Goal: Transaction & Acquisition: Purchase product/service

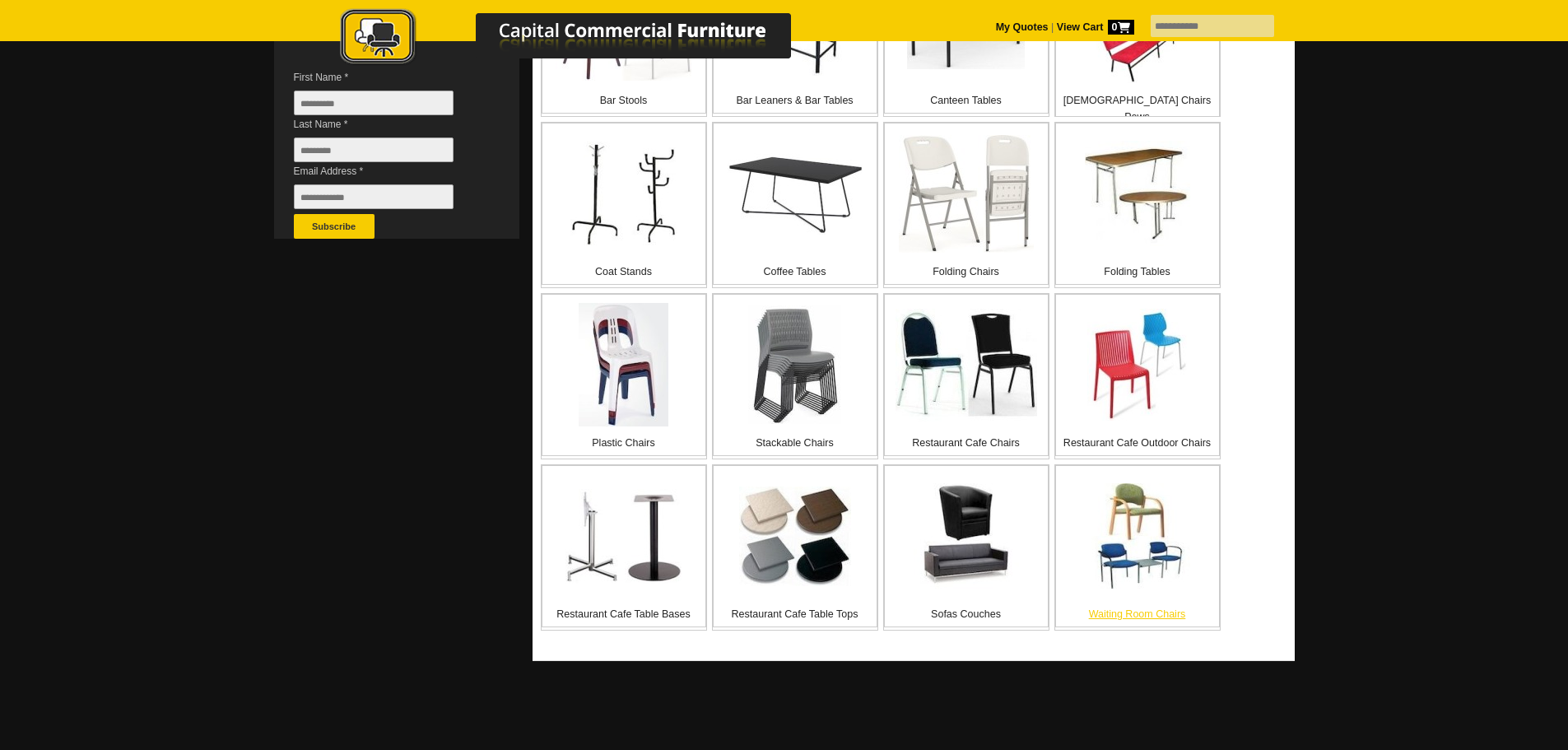
scroll to position [576, 0]
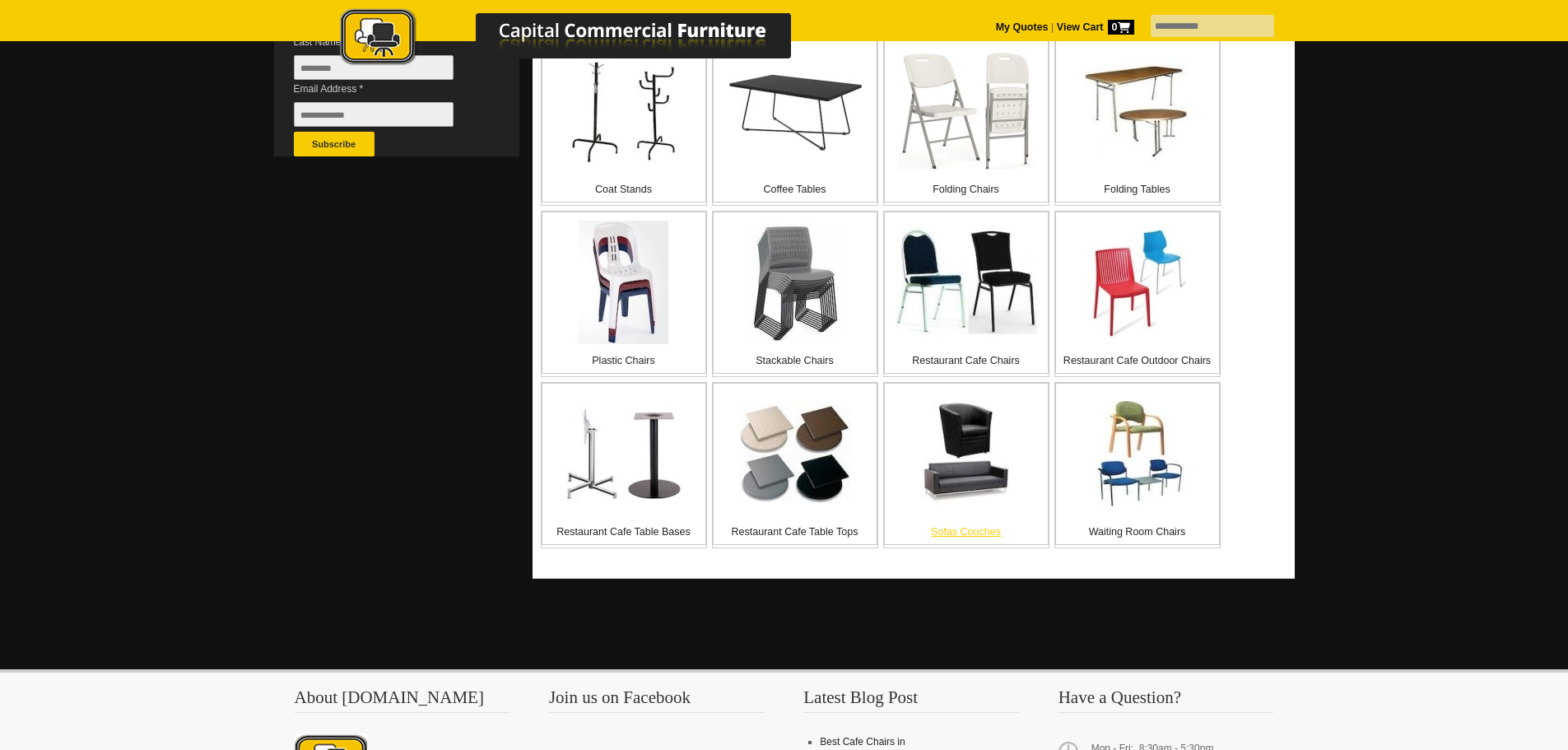
click at [970, 436] on img at bounding box center [967, 454] width 105 height 105
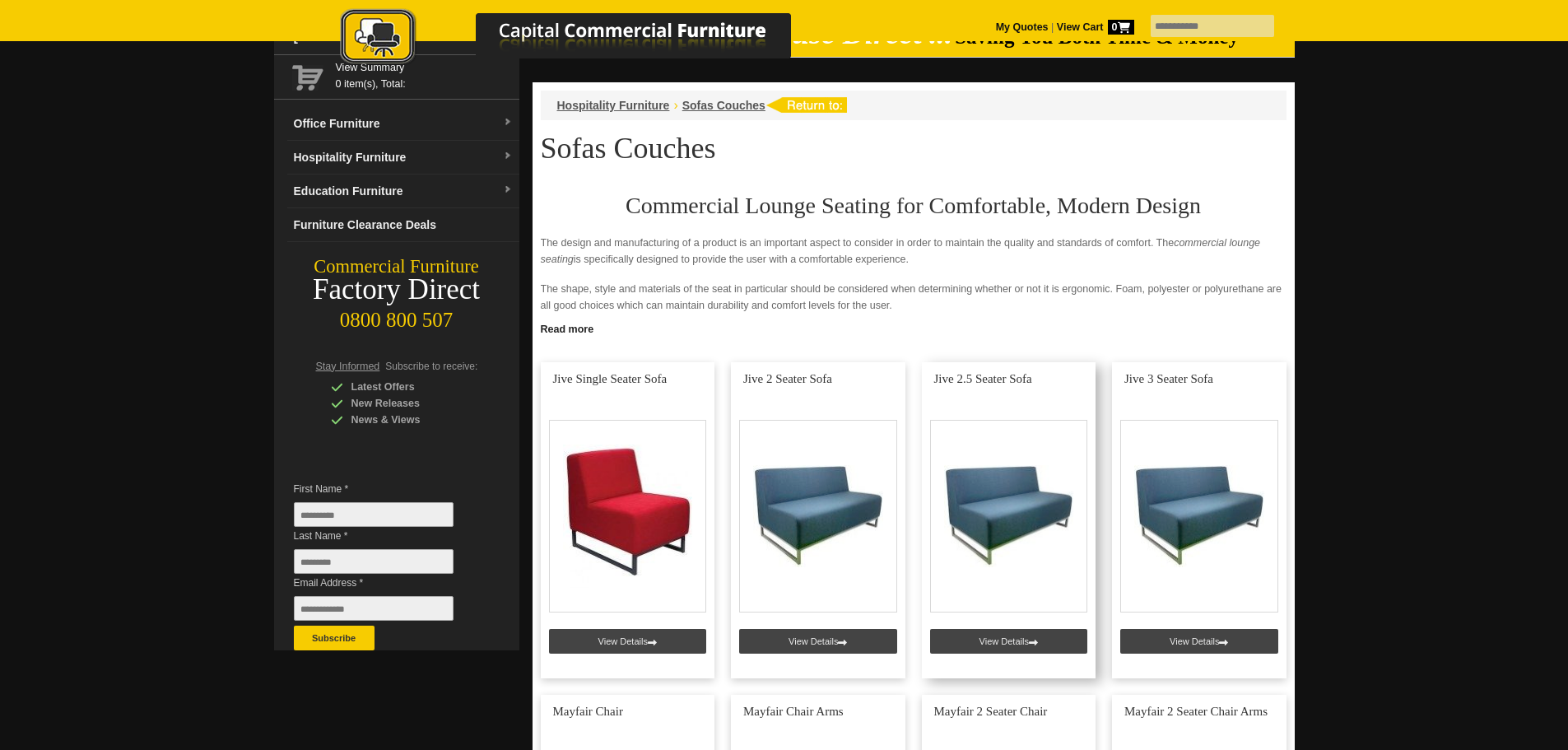
scroll to position [165, 0]
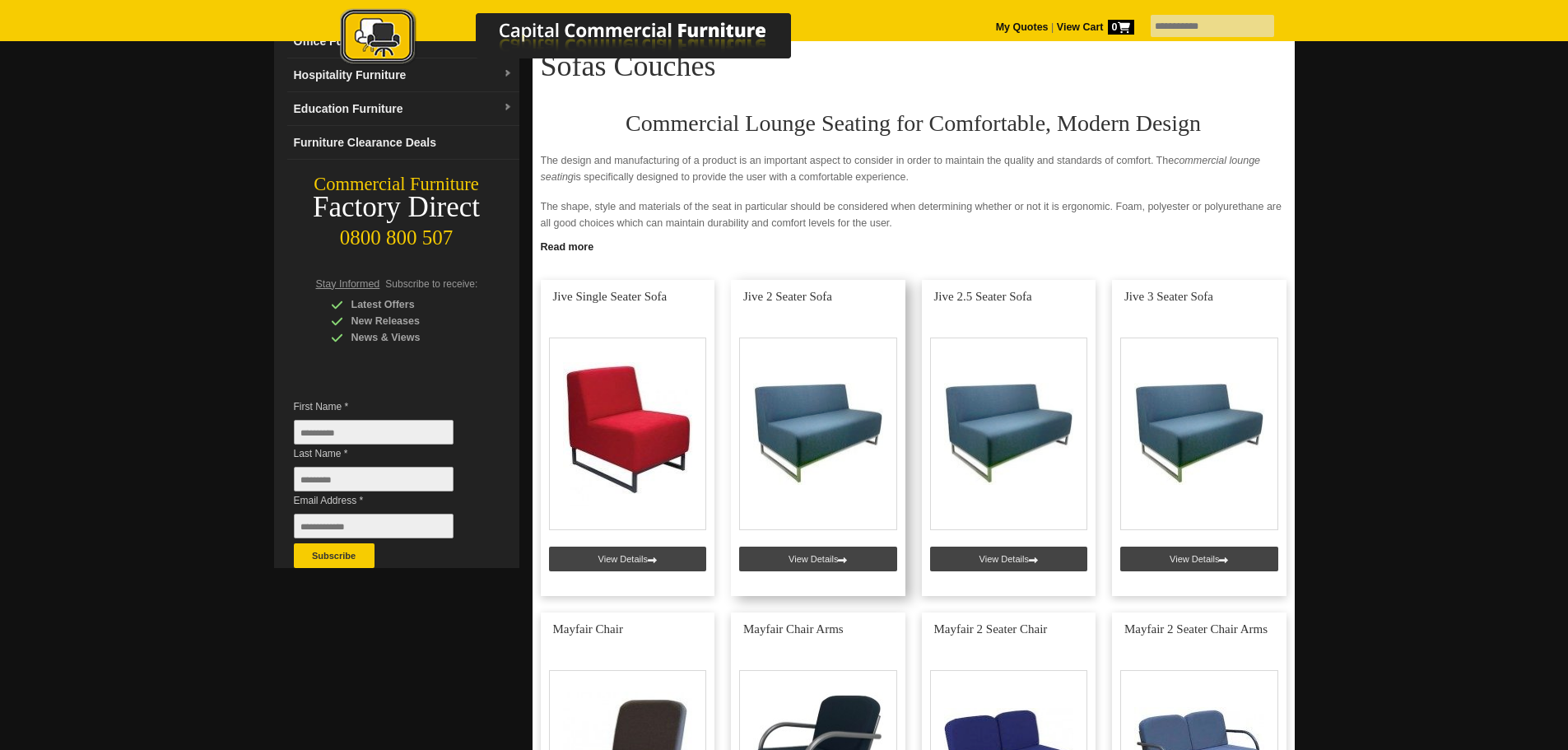
click at [826, 424] on link at bounding box center [819, 438] width 175 height 316
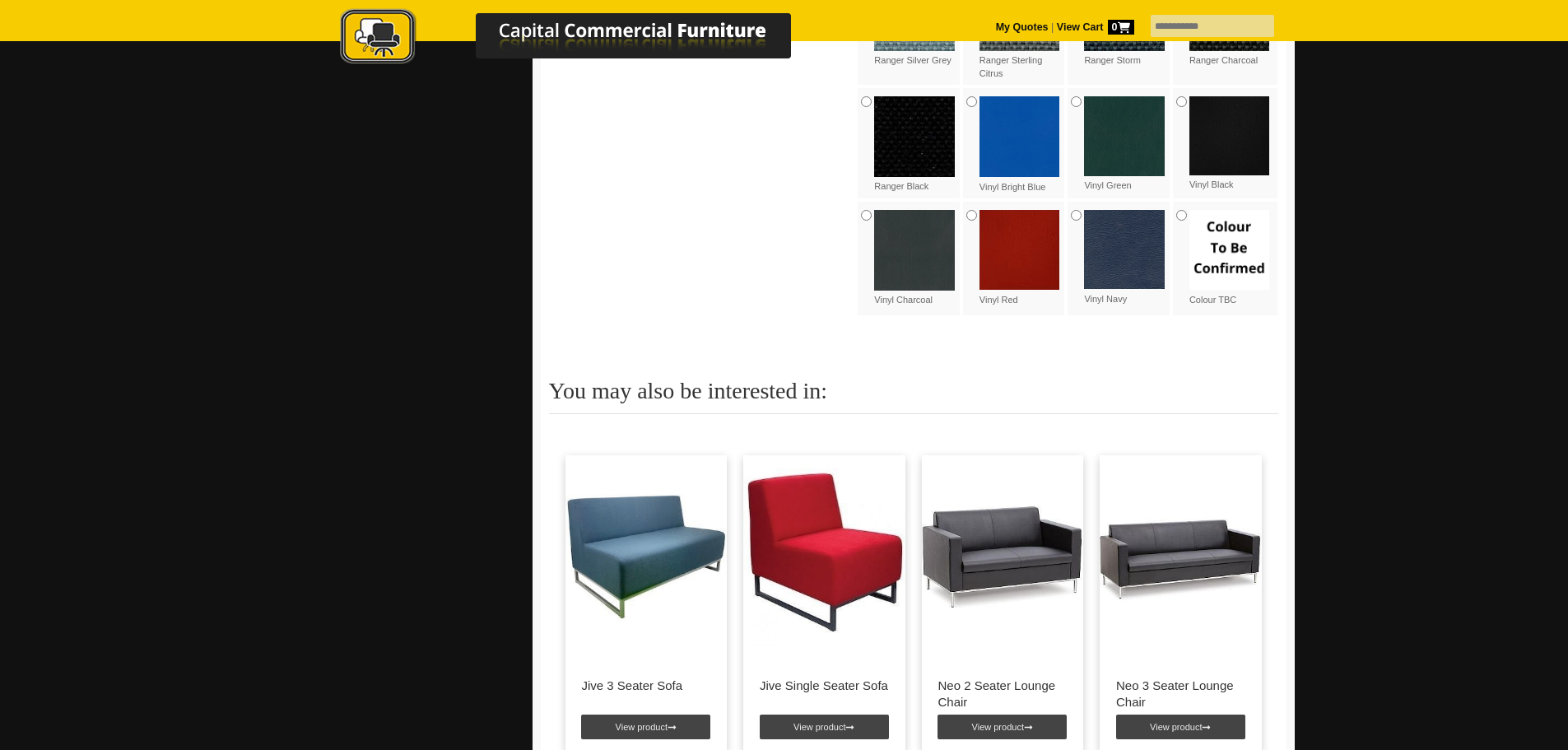
scroll to position [1317, 0]
